Goal: Task Accomplishment & Management: Manage account settings

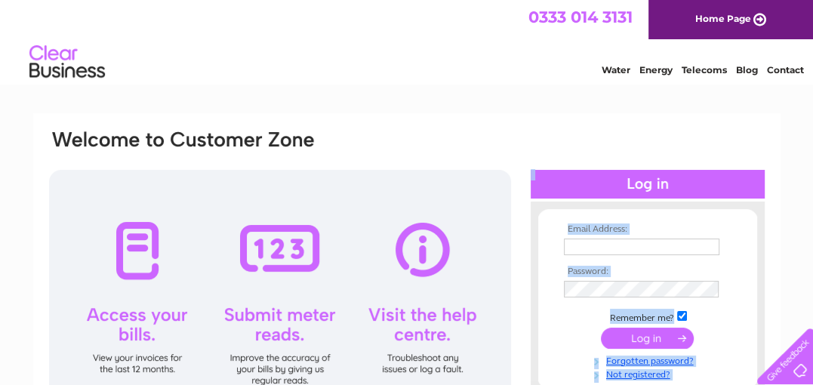
drag, startPoint x: 432, startPoint y: 200, endPoint x: 519, endPoint y: 128, distance: 113.2
click at [519, 128] on div "Email Address: Password:" at bounding box center [407, 298] width 718 height 340
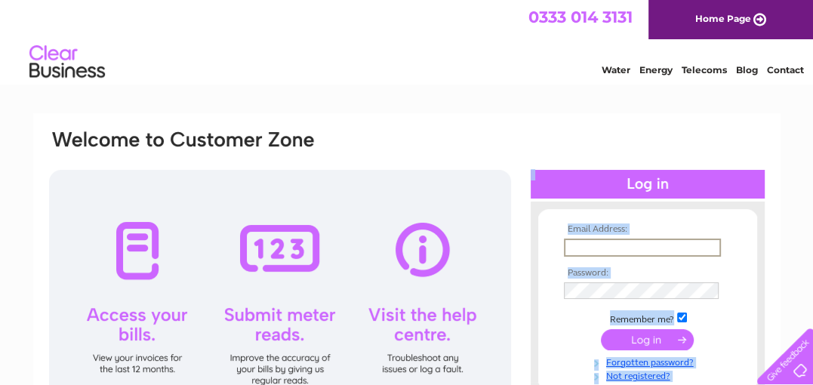
click at [638, 238] on input "text" at bounding box center [642, 247] width 157 height 18
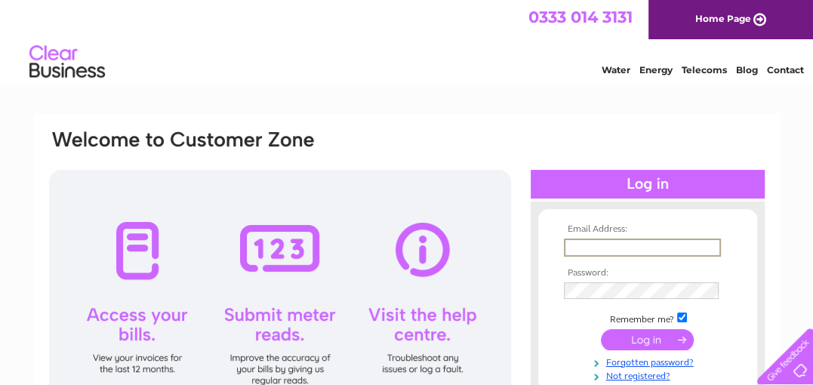
type input "markbuckler59@gmail.com"
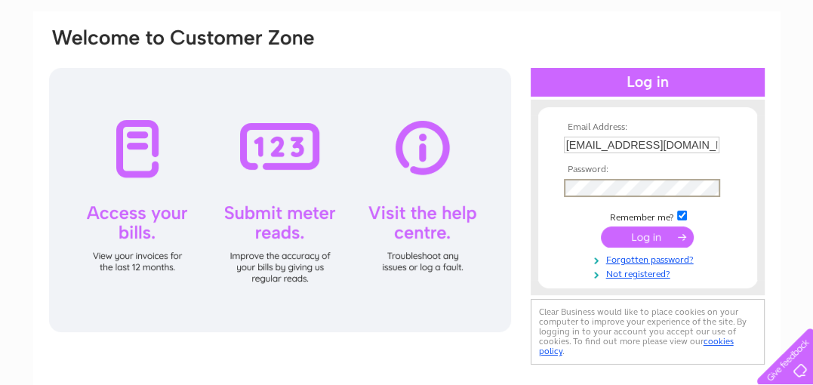
scroll to position [103, 0]
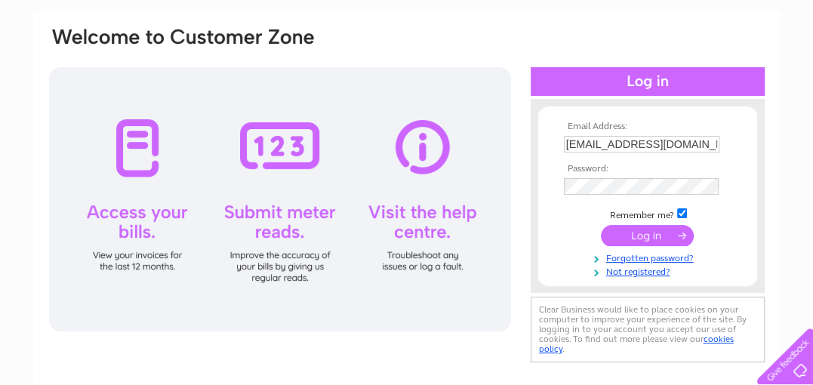
drag, startPoint x: 657, startPoint y: 105, endPoint x: 285, endPoint y: 12, distance: 382.7
click at [285, 12] on div "Email Address: markbuckler59@gmail.com Password:" at bounding box center [406, 222] width 747 height 423
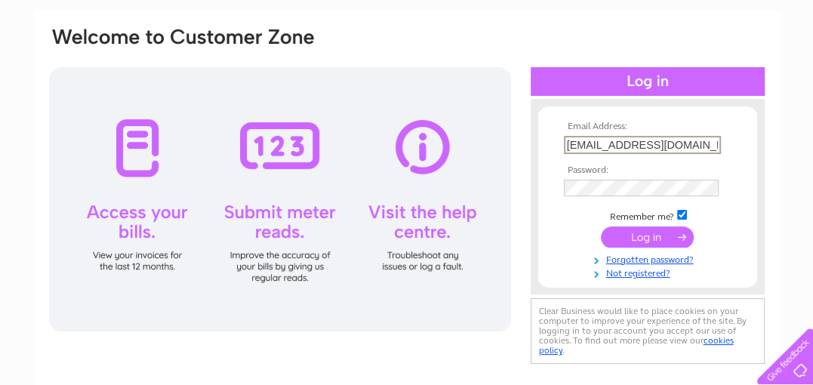
click at [697, 143] on input "markbuckler59@gmail.com" at bounding box center [642, 145] width 157 height 18
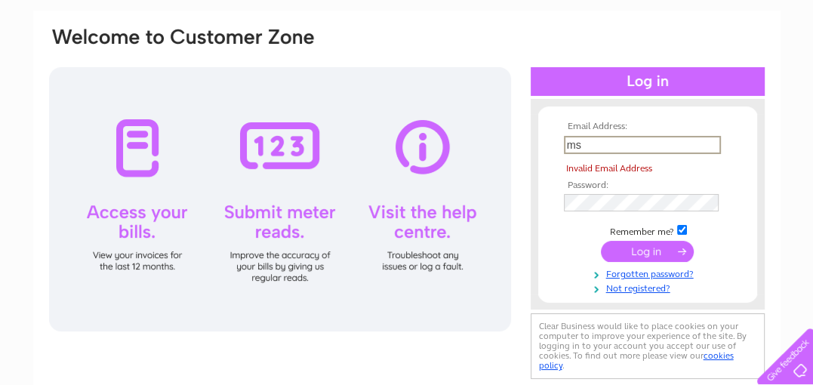
type input "msbuckler1@aol.co.uk"
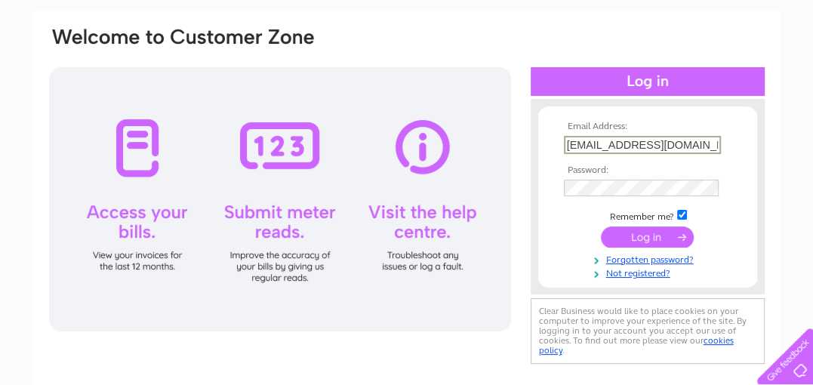
click at [683, 140] on input "msbuckler1@aol.co.uk" at bounding box center [642, 145] width 157 height 18
click at [648, 242] on input "submit" at bounding box center [647, 236] width 93 height 21
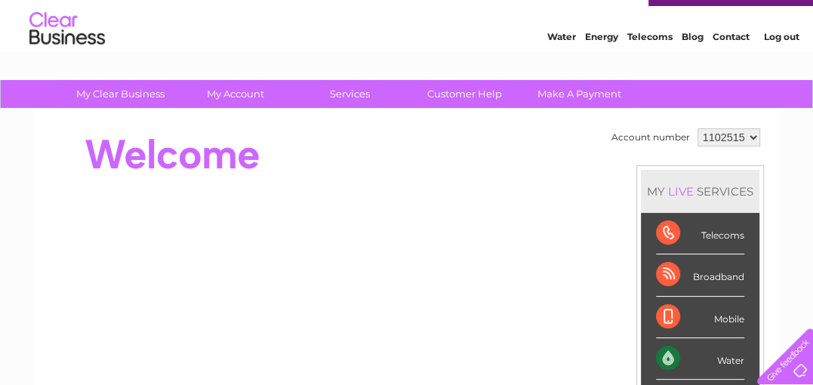
scroll to position [20, 0]
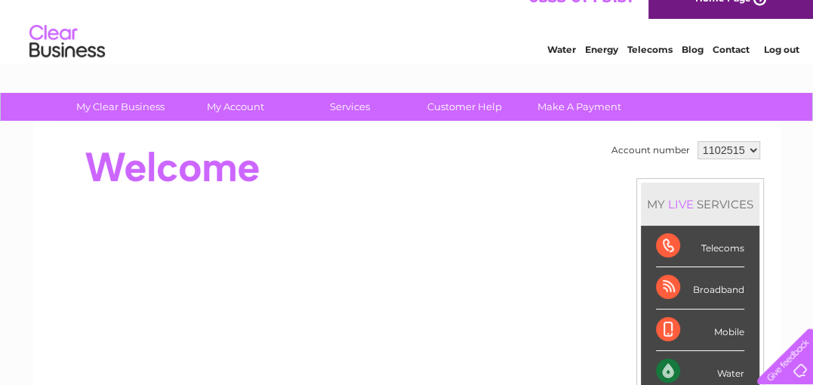
click at [746, 149] on select "1102515" at bounding box center [728, 150] width 63 height 18
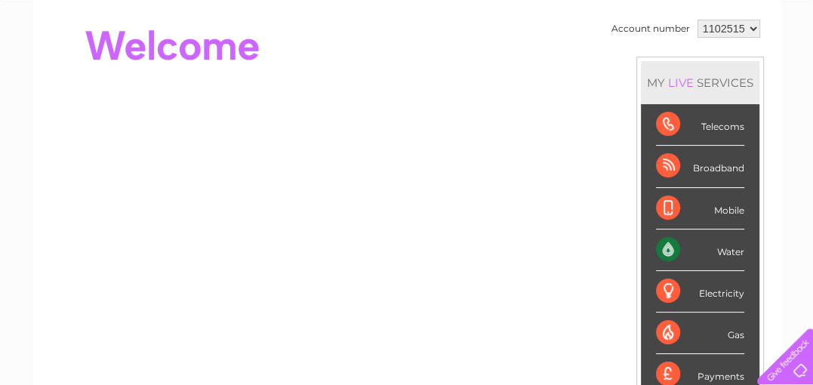
scroll to position [143, 0]
click at [693, 244] on div "Water" at bounding box center [700, 250] width 88 height 42
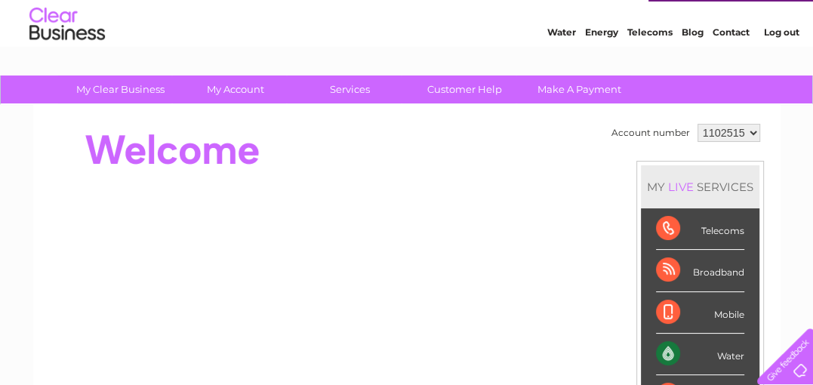
scroll to position [36, 0]
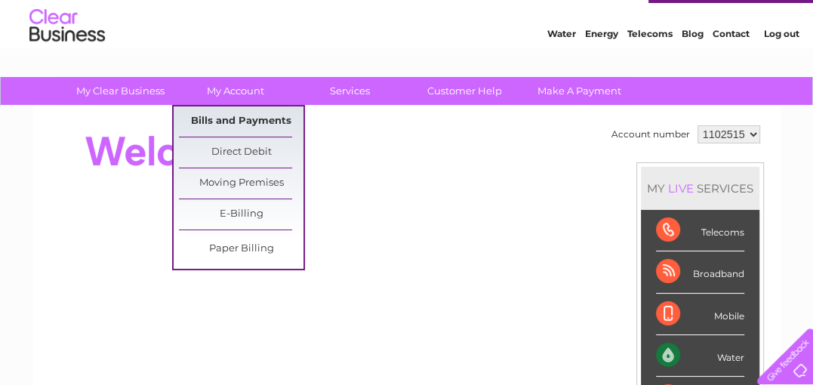
click at [229, 118] on link "Bills and Payments" at bounding box center [241, 121] width 125 height 30
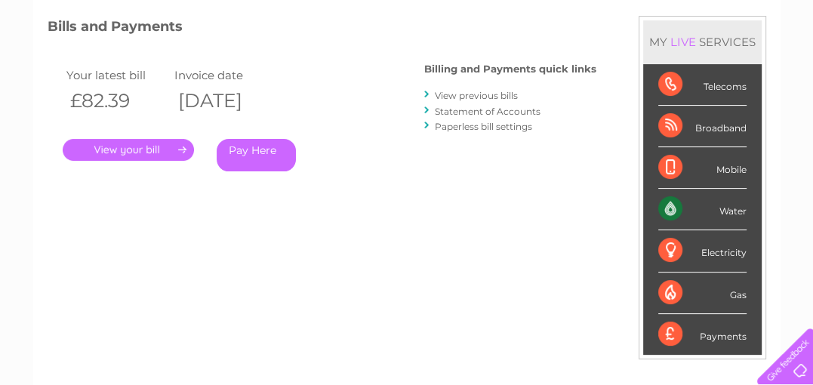
scroll to position [191, 0]
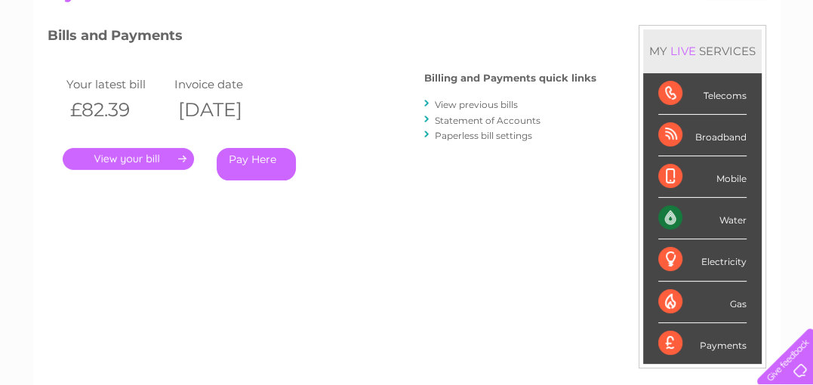
click at [157, 155] on link "." at bounding box center [128, 159] width 131 height 22
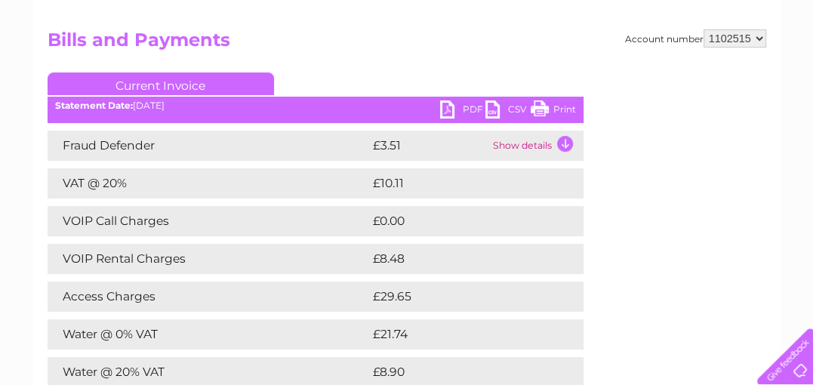
scroll to position [112, 0]
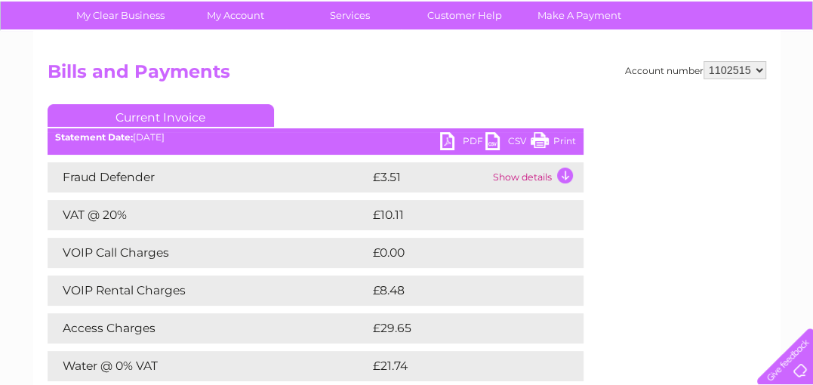
click at [564, 172] on td "Show details" at bounding box center [536, 177] width 94 height 30
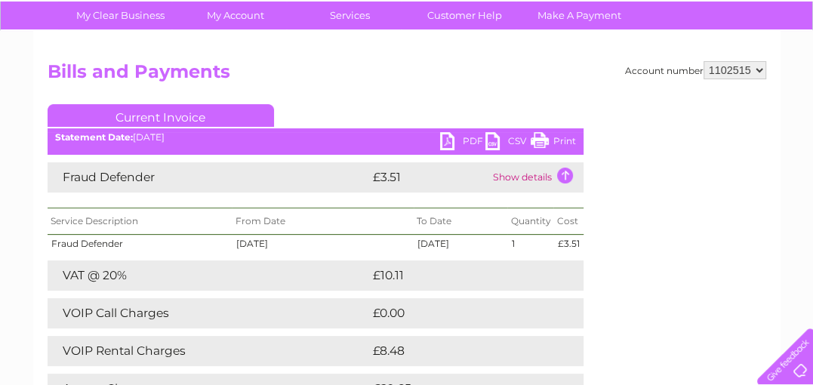
click at [564, 172] on td "Show details" at bounding box center [536, 177] width 94 height 30
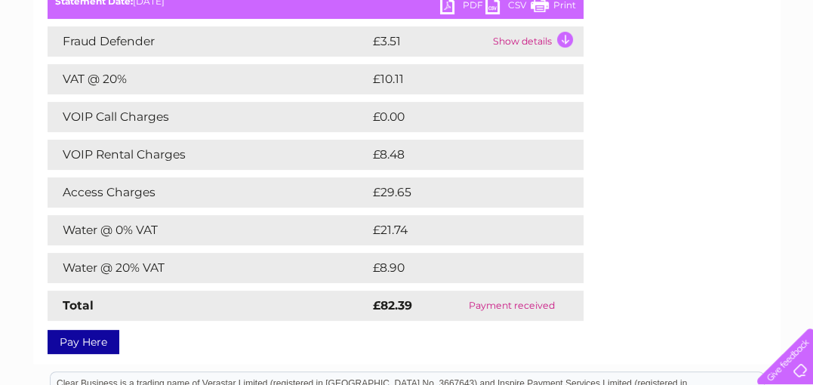
scroll to position [246, 0]
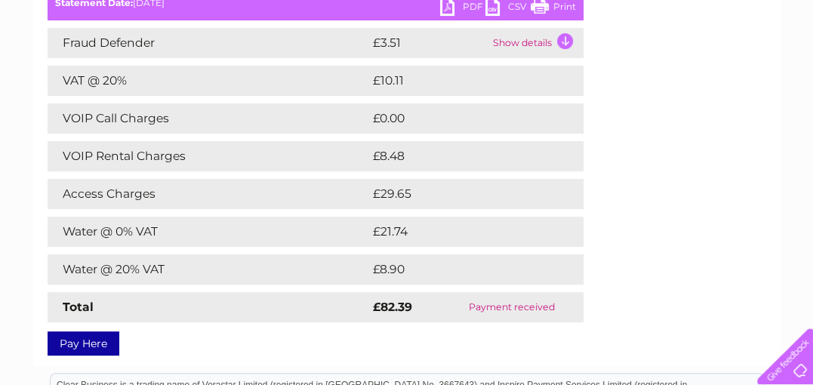
click at [512, 309] on td "Payment received" at bounding box center [511, 307] width 143 height 30
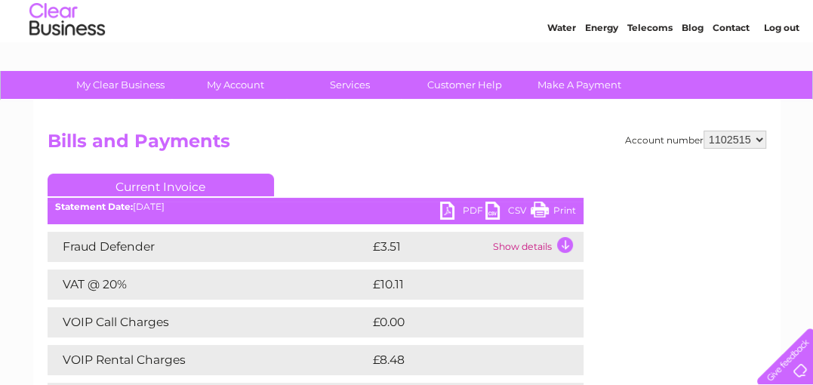
scroll to position [40, 0]
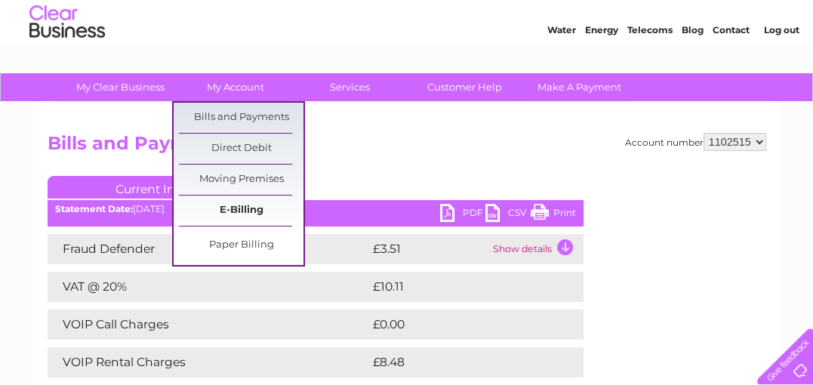
click at [245, 211] on link "E-Billing" at bounding box center [241, 210] width 125 height 30
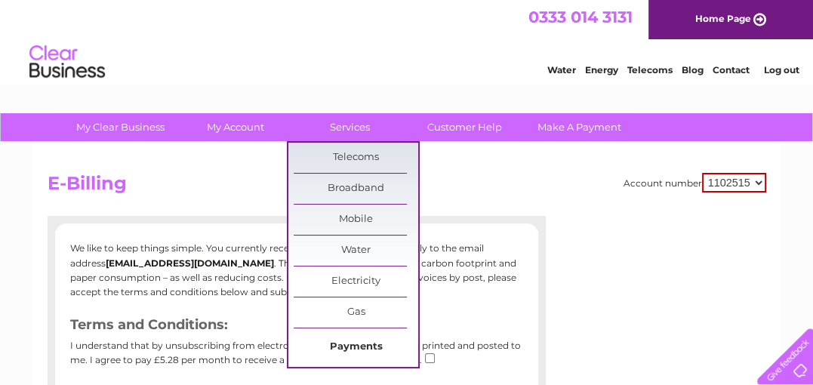
click at [370, 346] on link "Payments" at bounding box center [356, 347] width 125 height 30
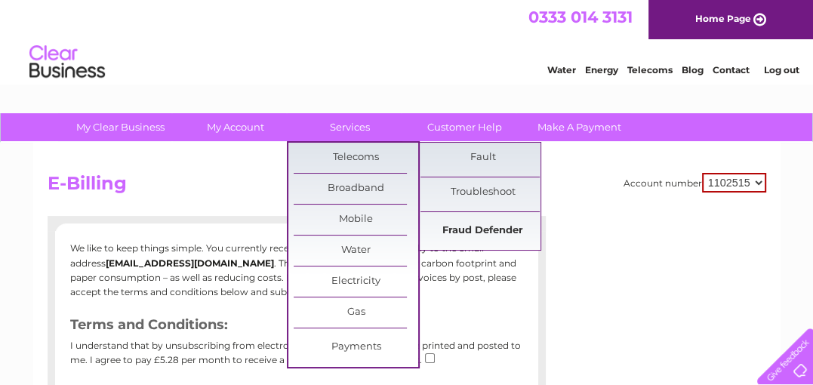
click at [454, 233] on link "Fraud Defender" at bounding box center [482, 231] width 125 height 30
click at [454, 234] on link "Fraud Defender" at bounding box center [482, 231] width 125 height 30
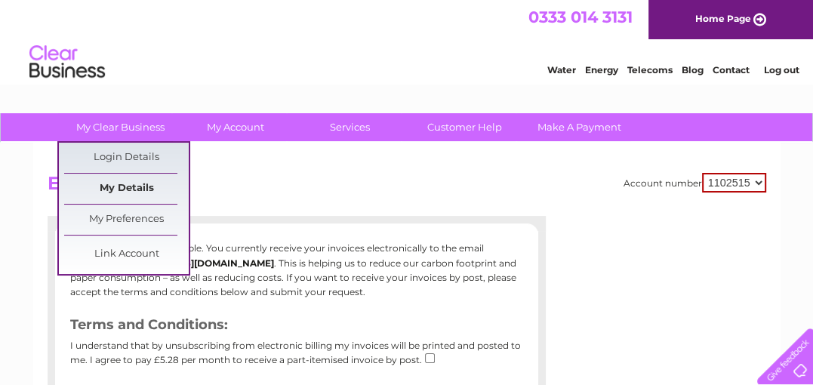
click at [130, 189] on link "My Details" at bounding box center [126, 189] width 125 height 30
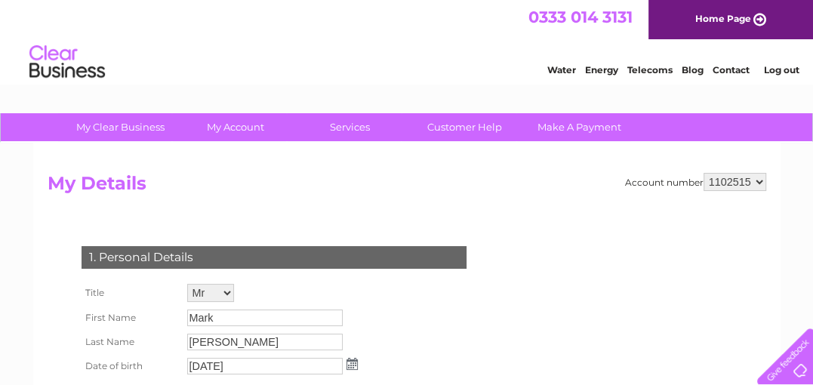
drag, startPoint x: 484, startPoint y: 177, endPoint x: 700, endPoint y: 149, distance: 217.5
click at [700, 149] on div "Account number 1102515 My Details 1. Personal Details Title Mr Mrs Ms Miss Dr R…" at bounding box center [406, 371] width 747 height 457
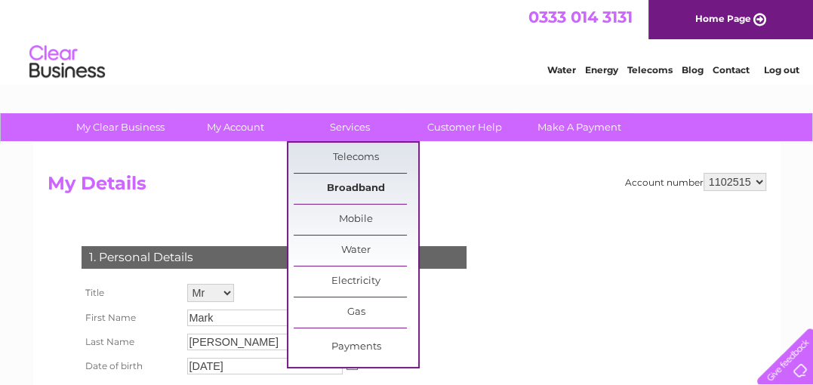
click at [349, 183] on link "Broadband" at bounding box center [356, 189] width 125 height 30
click at [350, 186] on link "Broadband" at bounding box center [356, 189] width 125 height 30
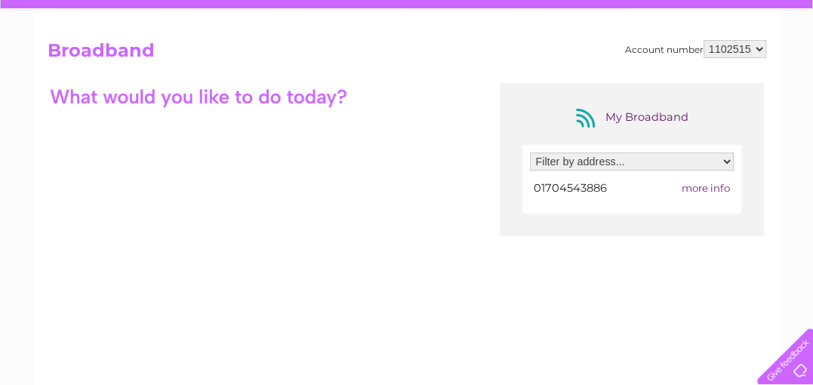
scroll to position [134, 0]
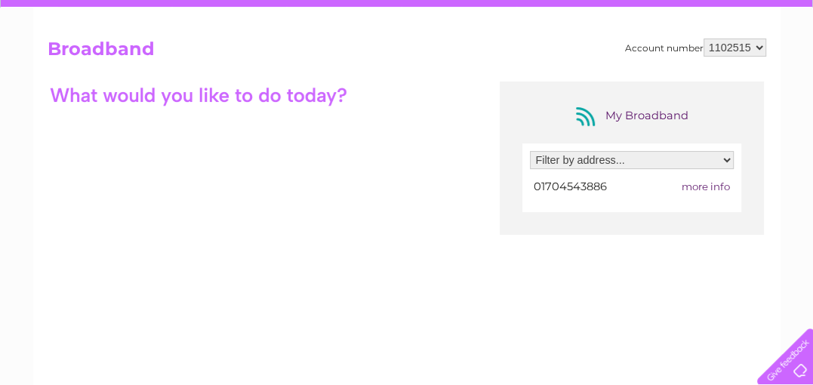
click at [712, 186] on span "more info" at bounding box center [705, 186] width 48 height 12
click at [727, 158] on select "Filter by address... 75A Banastre Road, Southport, Merseyside, PR8 5BG" at bounding box center [632, 160] width 204 height 18
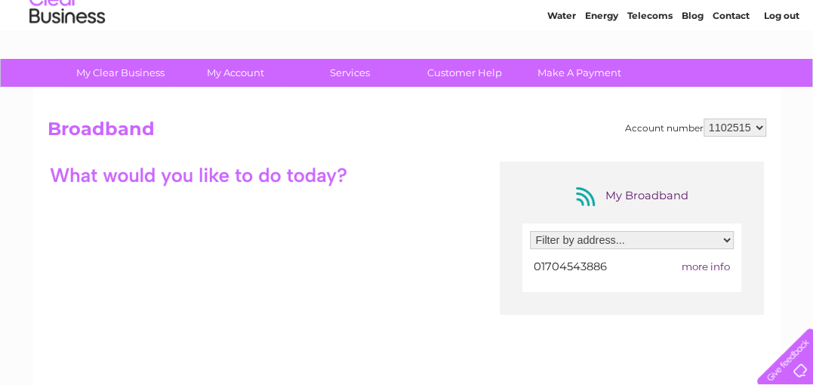
scroll to position [53, 0]
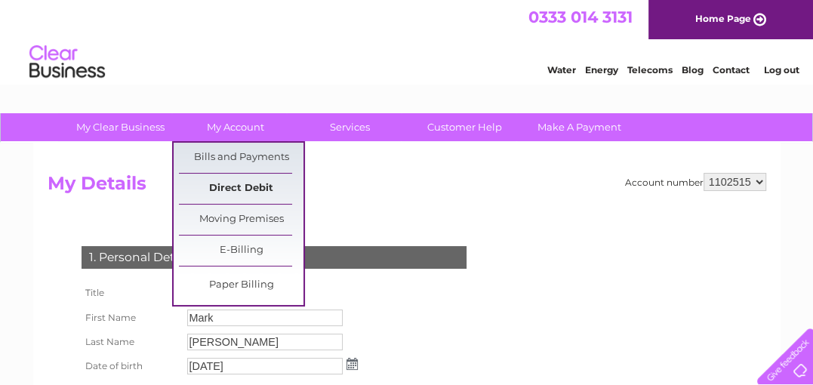
click at [238, 189] on link "Direct Debit" at bounding box center [241, 189] width 125 height 30
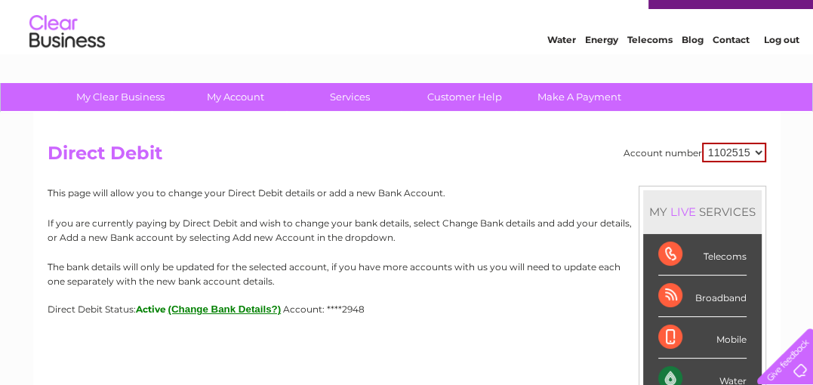
scroll to position [21, 0]
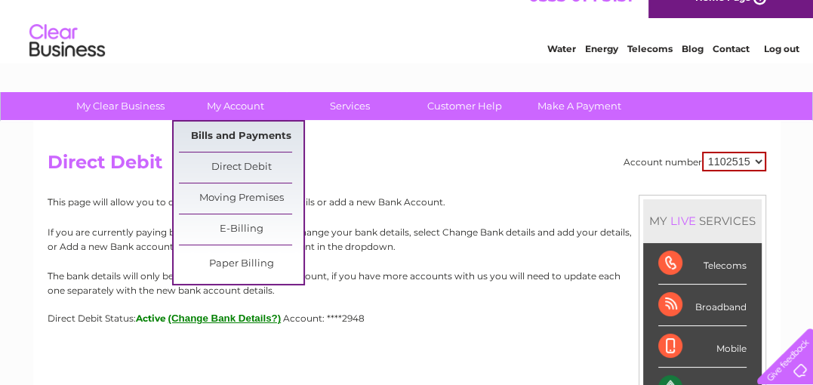
click at [229, 131] on link "Bills and Payments" at bounding box center [241, 137] width 125 height 30
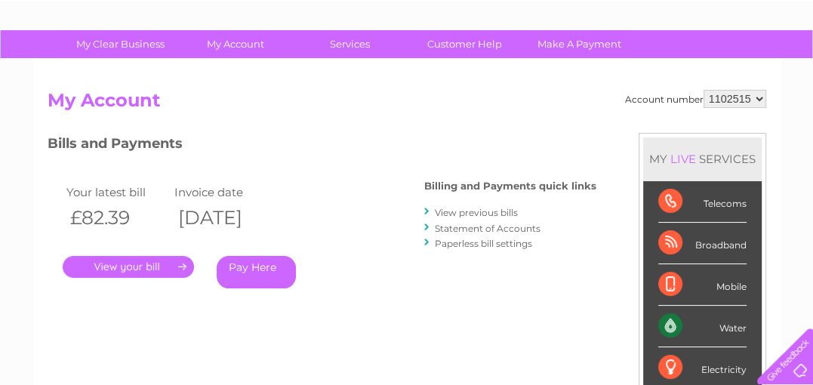
scroll to position [91, 0]
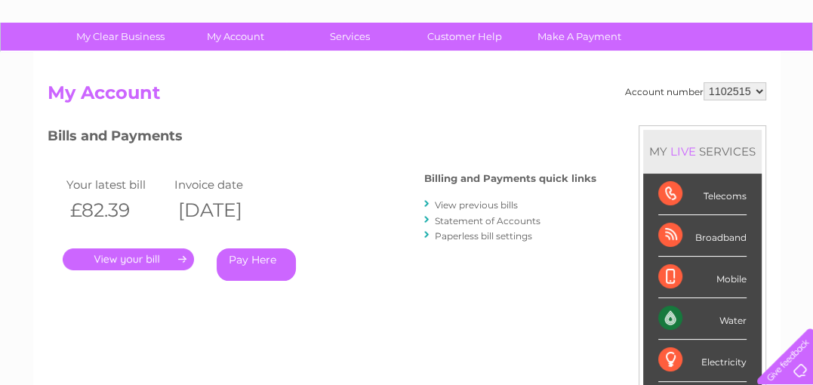
click at [485, 222] on link "Statement of Accounts" at bounding box center [488, 220] width 106 height 11
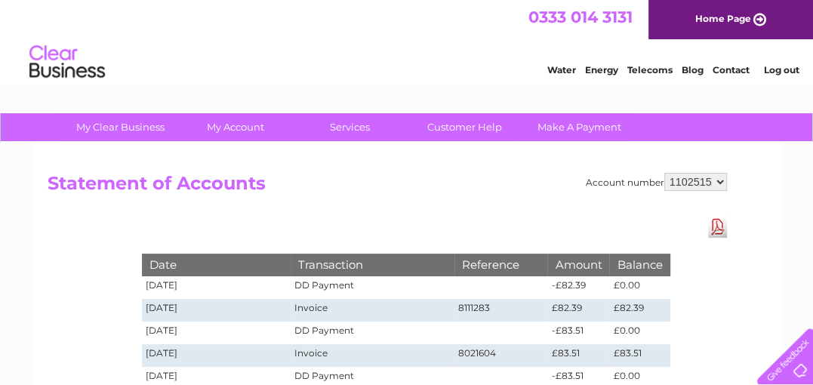
drag, startPoint x: 819, startPoint y: 90, endPoint x: 773, endPoint y: 82, distance: 46.8
click at [600, 357] on td "£83.51" at bounding box center [578, 355] width 62 height 23
click at [601, 307] on td "£82.39" at bounding box center [578, 310] width 62 height 23
click at [558, 125] on link "Make A Payment" at bounding box center [579, 127] width 125 height 28
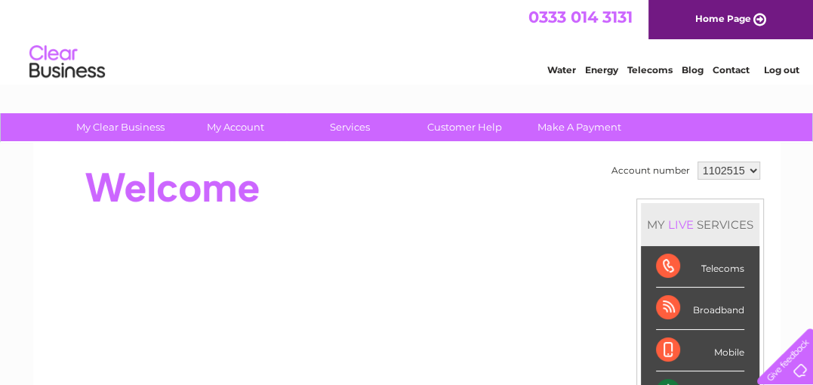
click at [751, 171] on select "1102515" at bounding box center [728, 171] width 63 height 18
click at [760, 168] on td "1102515" at bounding box center [729, 171] width 70 height 26
click at [749, 171] on select "1102515" at bounding box center [728, 171] width 63 height 18
click at [780, 70] on link "Log out" at bounding box center [780, 69] width 35 height 11
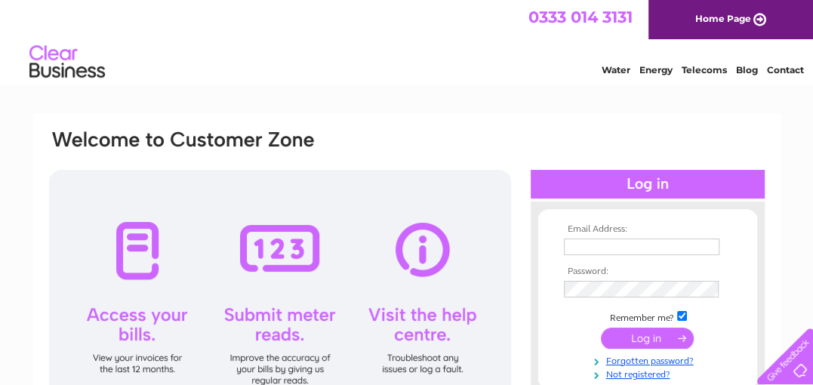
type input "[EMAIL_ADDRESS][DOMAIN_NAME]"
click at [682, 315] on input "checkbox" at bounding box center [682, 316] width 10 height 10
checkbox input "false"
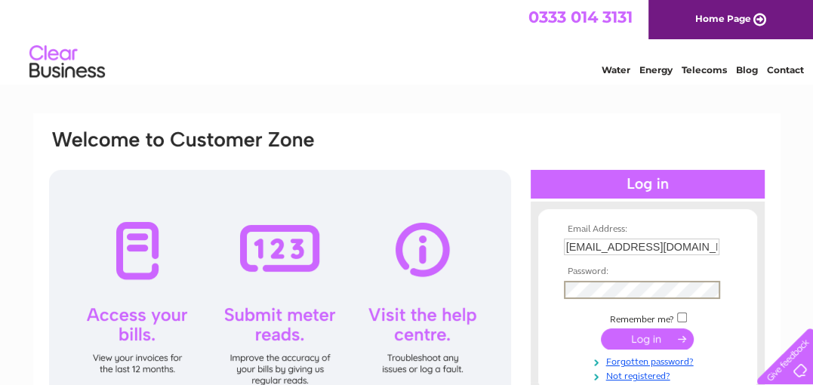
click at [601, 328] on input "submit" at bounding box center [647, 338] width 93 height 21
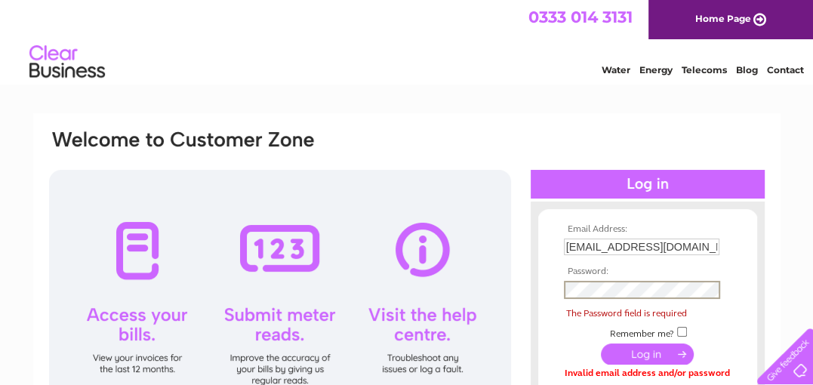
drag, startPoint x: 824, startPoint y: 137, endPoint x: 782, endPoint y: 68, distance: 81.3
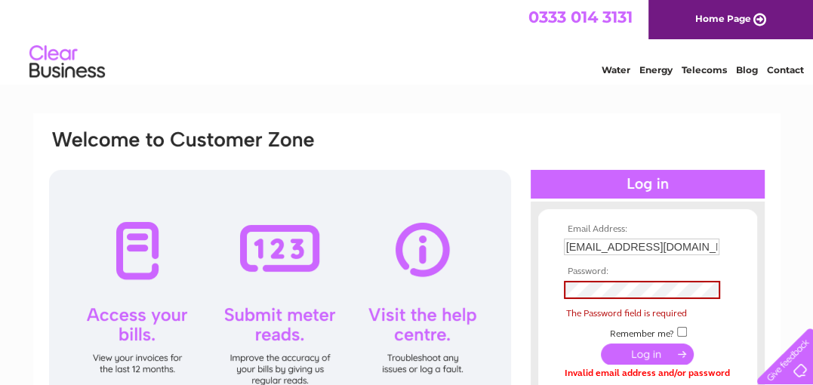
click at [755, 20] on link "Home Page" at bounding box center [730, 19] width 165 height 39
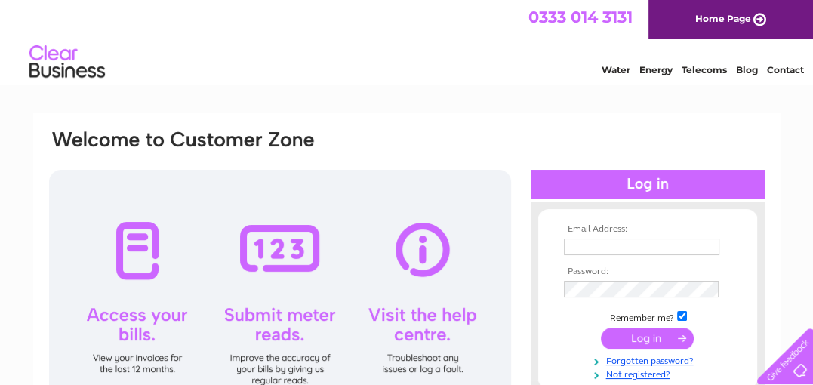
type input "[EMAIL_ADDRESS][DOMAIN_NAME]"
click at [642, 337] on input "submit" at bounding box center [647, 338] width 93 height 21
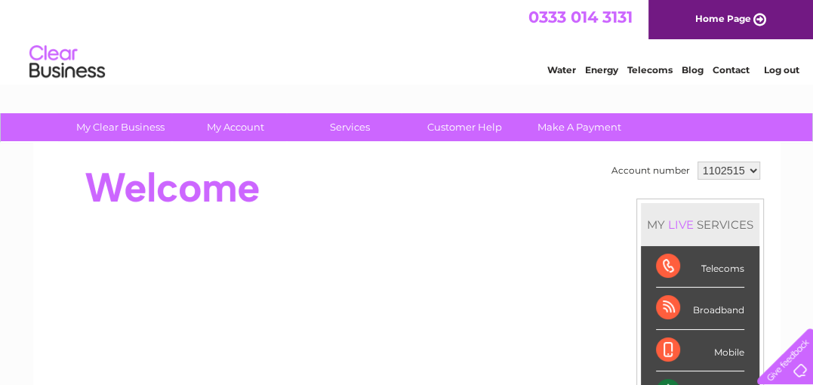
click at [746, 169] on select "1102515" at bounding box center [728, 171] width 63 height 18
click at [697, 162] on select "1102515" at bounding box center [728, 171] width 63 height 18
click at [776, 69] on link "Log out" at bounding box center [780, 69] width 35 height 11
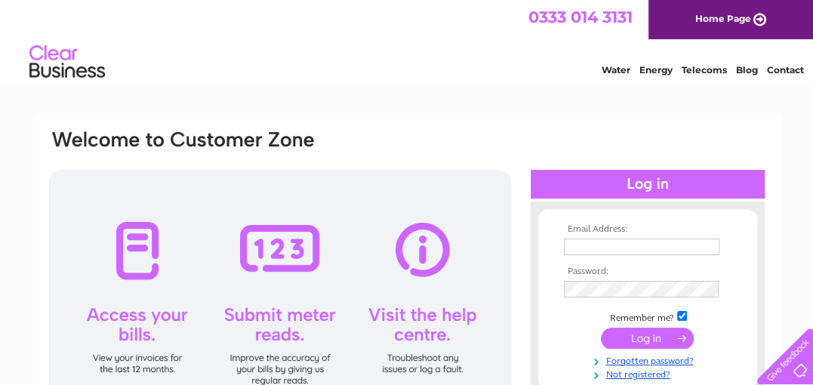
type input "[EMAIL_ADDRESS][DOMAIN_NAME]"
drag, startPoint x: 141, startPoint y: 276, endPoint x: 140, endPoint y: 294, distance: 18.2
click at [140, 294] on div at bounding box center [280, 302] width 462 height 264
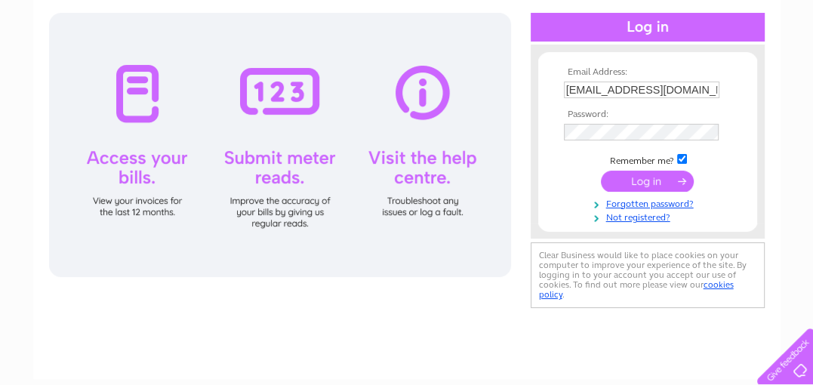
scroll to position [160, 0]
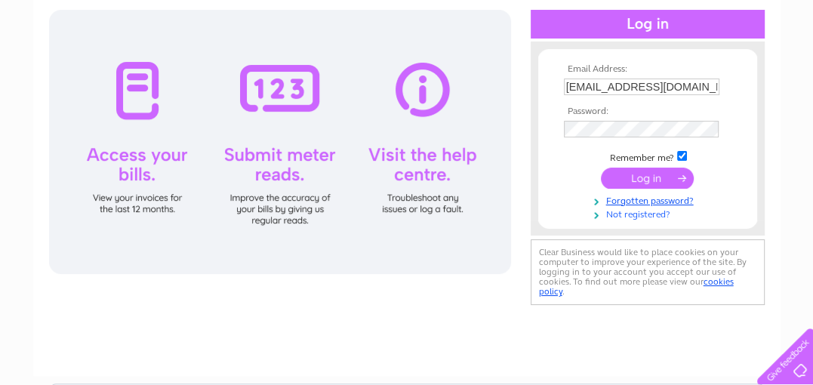
click at [628, 216] on link "Not registered?" at bounding box center [649, 213] width 171 height 14
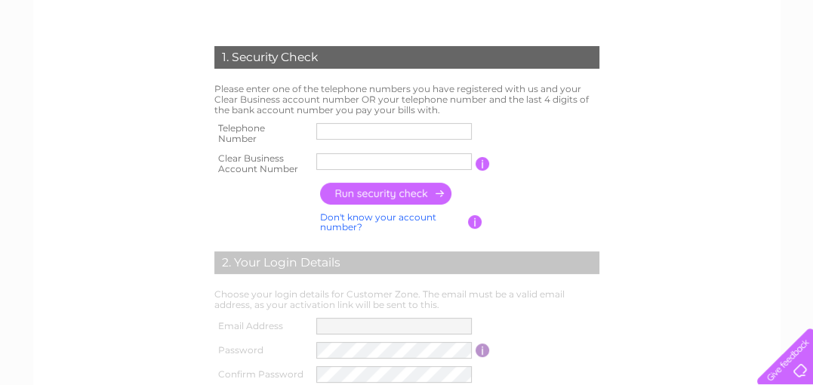
scroll to position [280, 0]
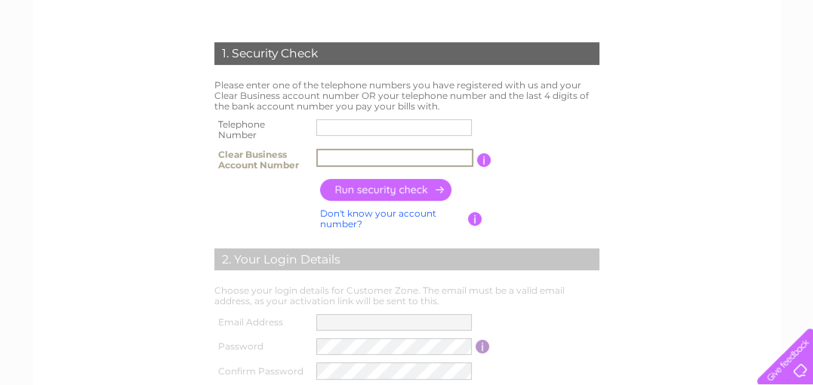
paste input "30320234"
type input "30320234"
click at [345, 125] on input "text" at bounding box center [394, 127] width 157 height 18
type input "07798715007"
click at [414, 186] on input "button" at bounding box center [386, 190] width 133 height 22
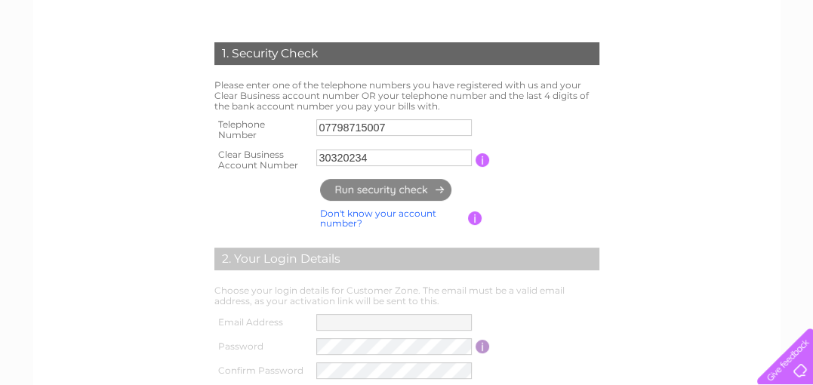
type input "ms********@ao*******"
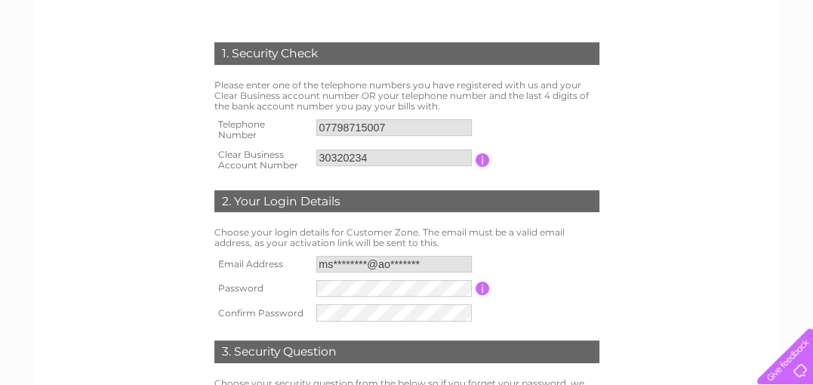
click at [480, 288] on input "button" at bounding box center [482, 288] width 14 height 14
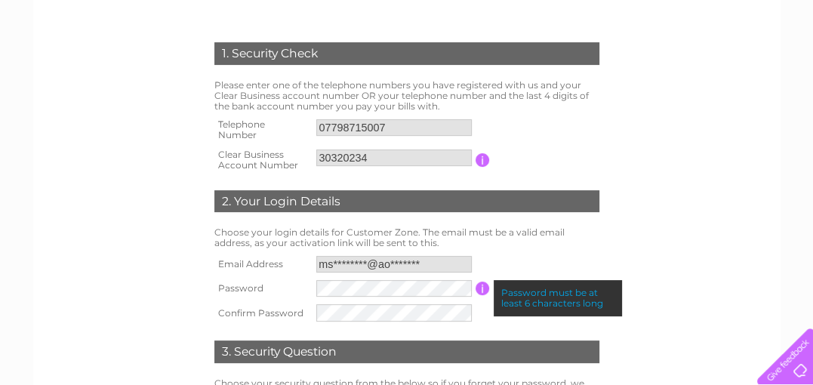
click at [766, 220] on div "1. Security Check Please enter one of the telephone numbers you have registered…" at bounding box center [406, 183] width 747 height 701
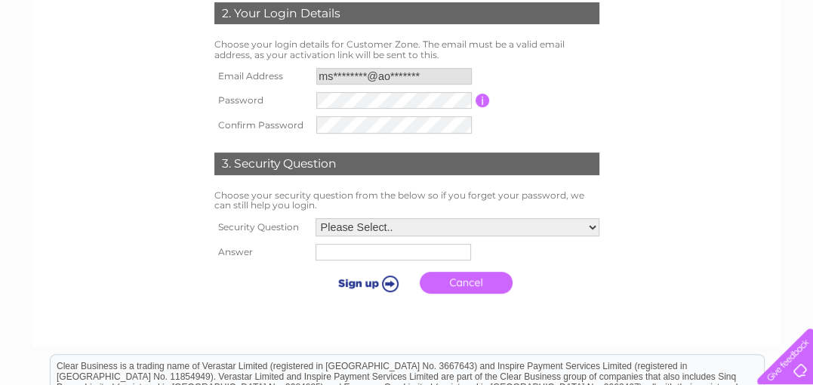
scroll to position [470, 0]
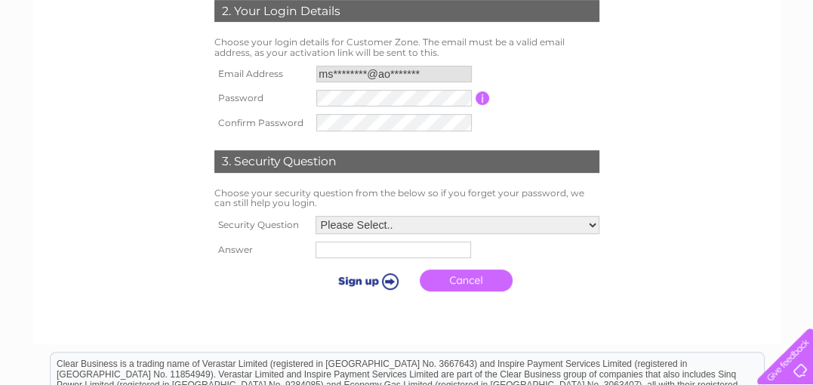
click at [482, 96] on input "button" at bounding box center [482, 98] width 14 height 14
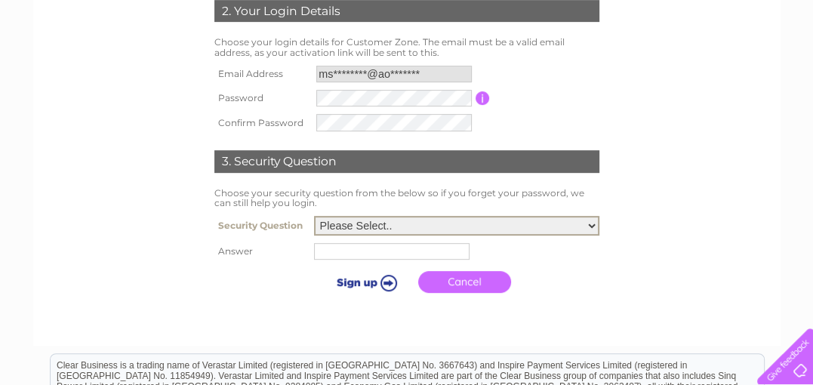
click at [588, 225] on select "Please Select.. In what town or city was your first job? In what town or city d…" at bounding box center [456, 226] width 285 height 20
click at [314, 217] on select "Please Select.. In what town or city was your first job? In what town or city d…" at bounding box center [456, 226] width 285 height 20
click at [593, 223] on select "Please Select.. In what town or city was your first job? In what town or city d…" at bounding box center [456, 226] width 285 height 20
select select "2"
click at [314, 217] on select "Please Select.. In what town or city was your first job? In what town or city d…" at bounding box center [456, 226] width 285 height 20
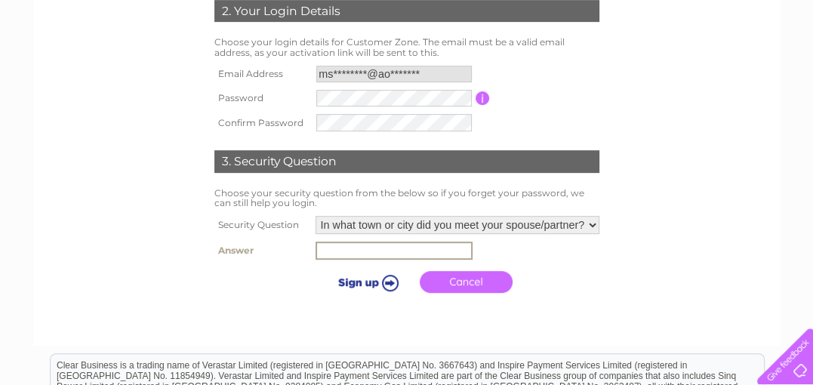
click at [425, 248] on input "text" at bounding box center [393, 250] width 157 height 18
type input "southport"
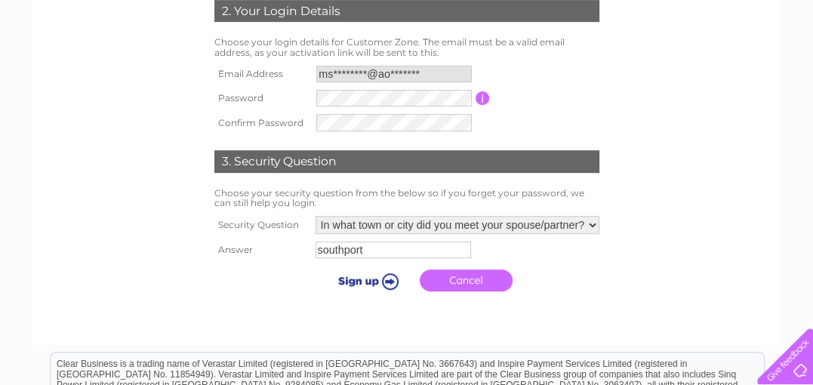
click at [368, 281] on input "submit" at bounding box center [365, 280] width 93 height 21
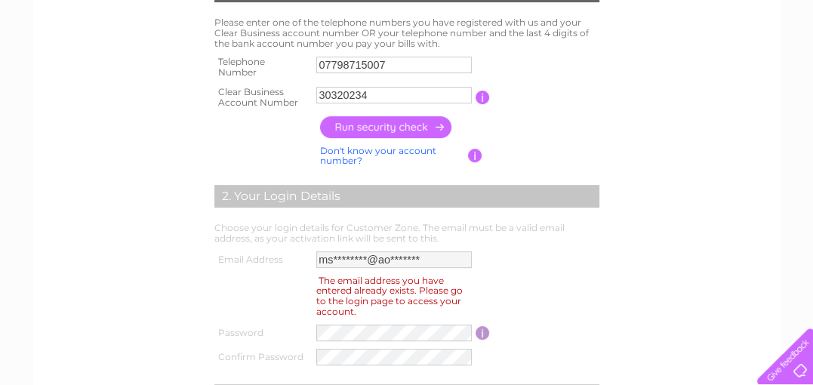
scroll to position [344, 0]
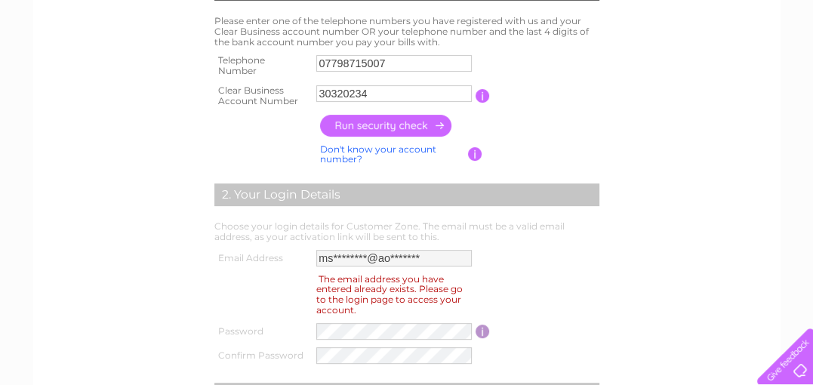
click at [403, 125] on input "button" at bounding box center [386, 126] width 133 height 22
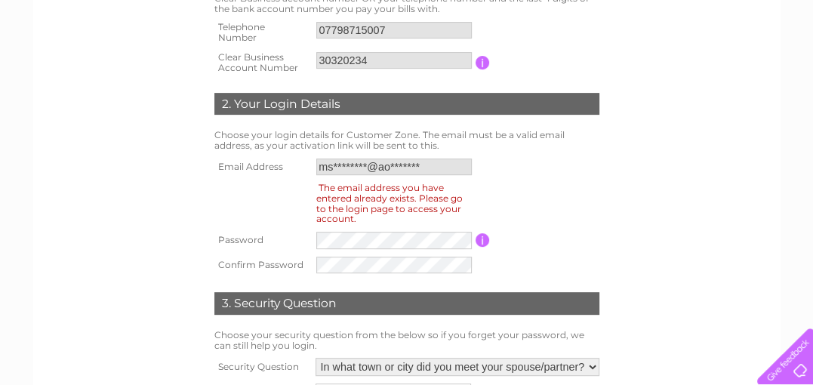
scroll to position [383, 0]
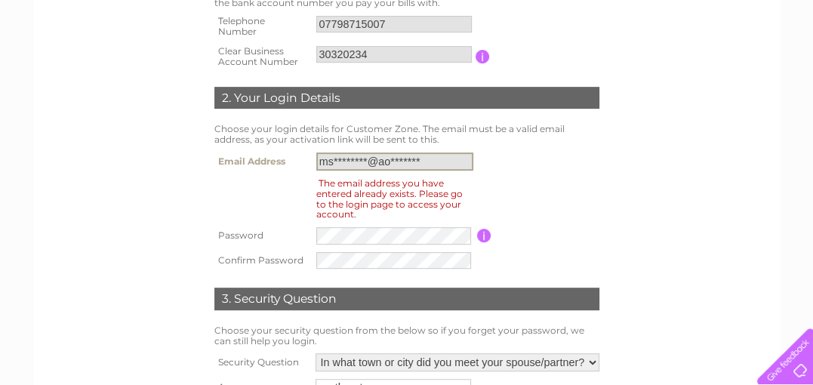
click at [432, 156] on input "ms********@ao*******" at bounding box center [394, 161] width 157 height 18
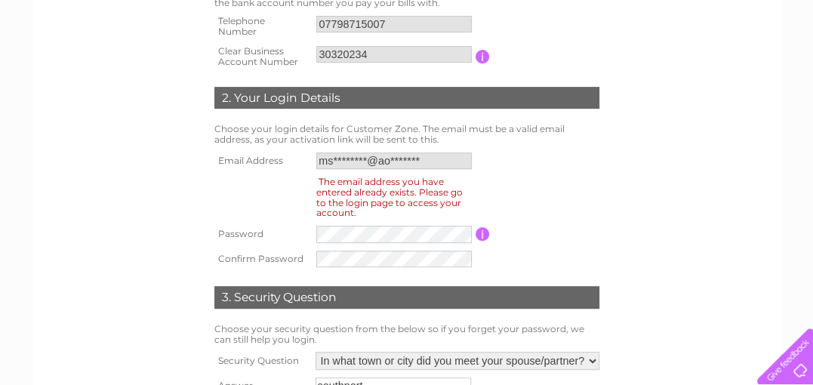
click at [483, 56] on input "button" at bounding box center [482, 57] width 14 height 14
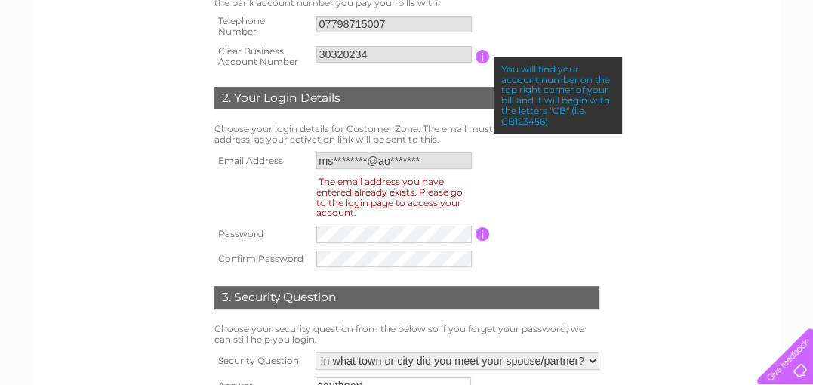
click at [483, 56] on input "button" at bounding box center [482, 57] width 14 height 14
click at [546, 45] on td "You will find your account number on the top right corner of your bill and it w…" at bounding box center [546, 57] width 112 height 30
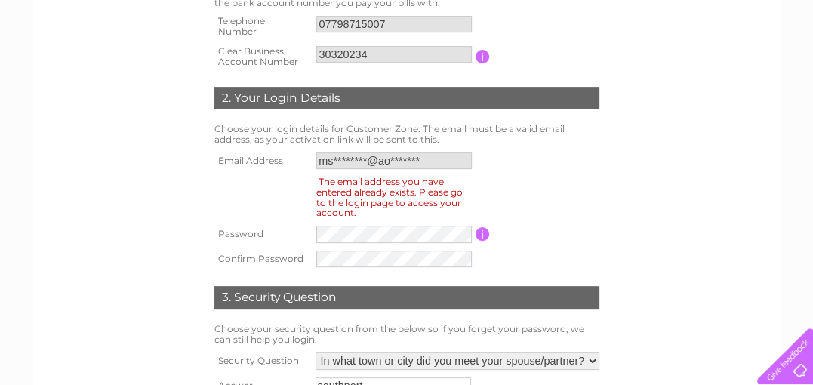
drag, startPoint x: 523, startPoint y: 207, endPoint x: 595, endPoint y: 234, distance: 77.4
click at [595, 234] on table "Email Address ms********@ao******* The email address you have entered already e…" at bounding box center [407, 210] width 392 height 122
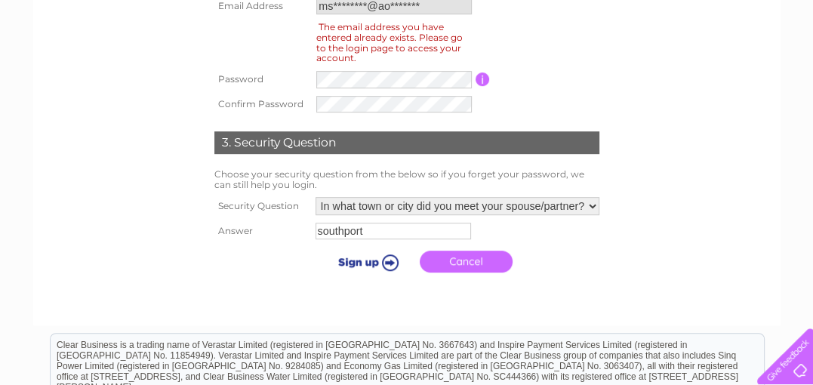
scroll to position [540, 0]
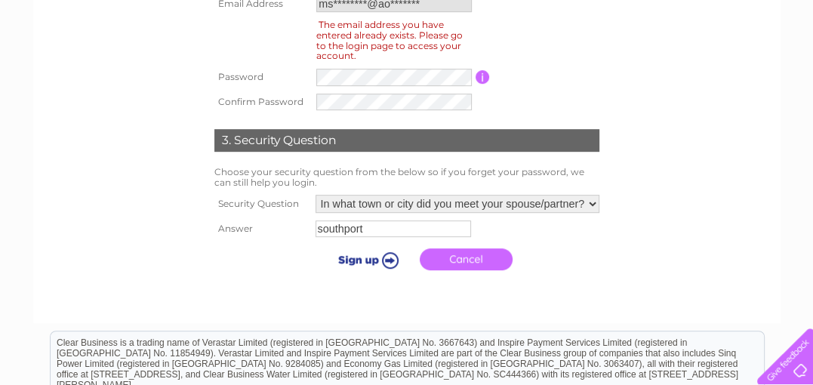
click at [477, 256] on link "Cancel" at bounding box center [466, 259] width 93 height 22
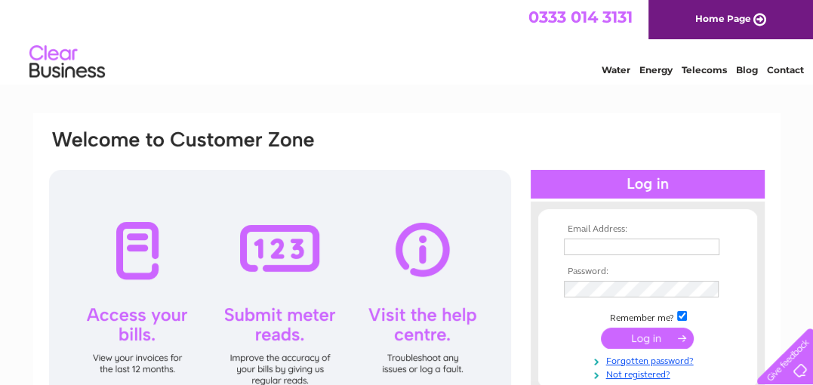
type input "[EMAIL_ADDRESS][DOMAIN_NAME]"
click at [623, 334] on input "submit" at bounding box center [647, 338] width 93 height 21
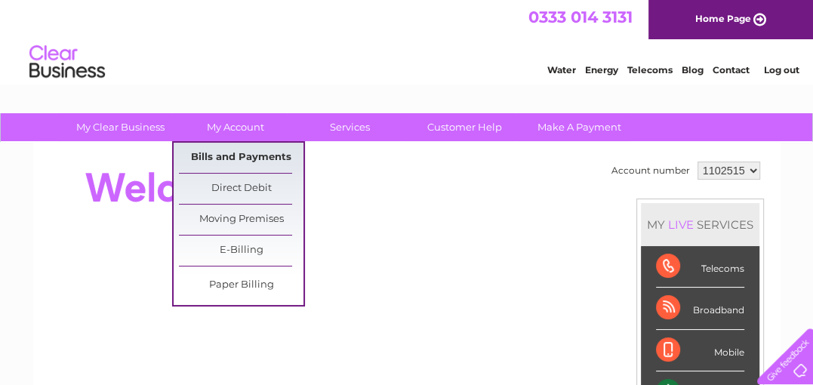
click at [218, 153] on link "Bills and Payments" at bounding box center [241, 158] width 125 height 30
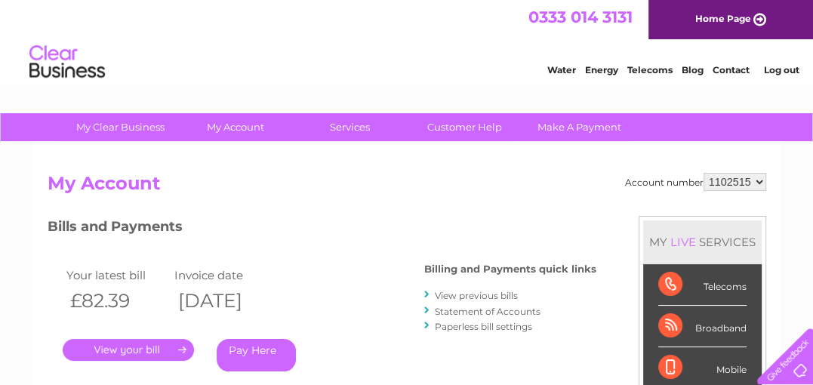
click at [156, 346] on link "." at bounding box center [128, 350] width 131 height 22
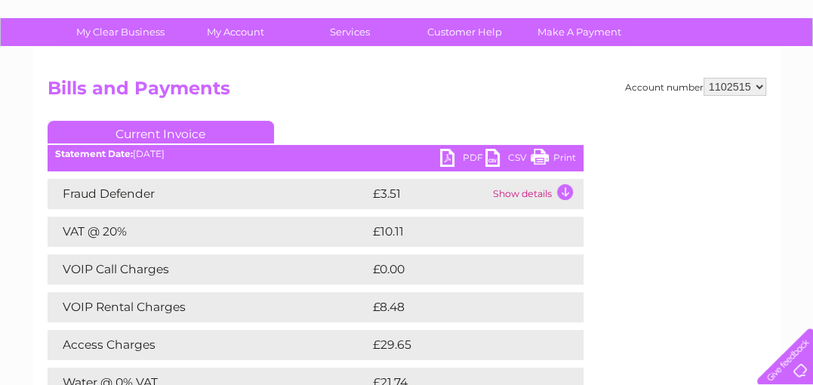
scroll to position [91, 0]
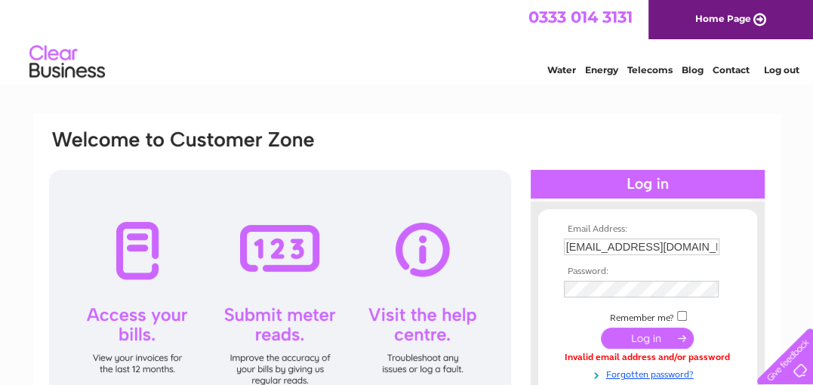
click at [646, 338] on input "submit" at bounding box center [647, 338] width 93 height 21
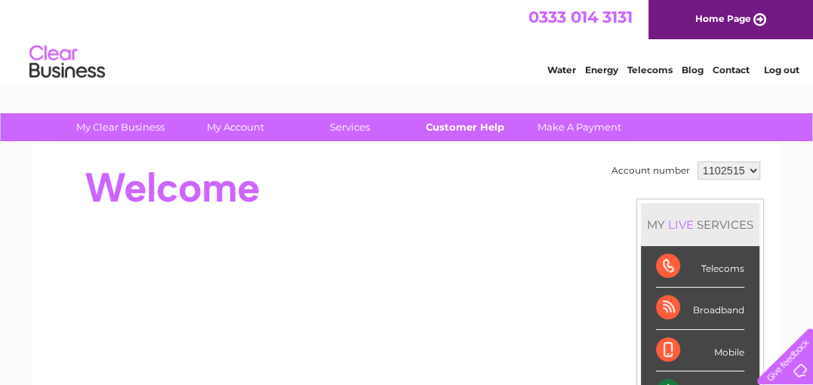
click at [483, 128] on link "Customer Help" at bounding box center [464, 127] width 125 height 28
